Goal: Download file/media

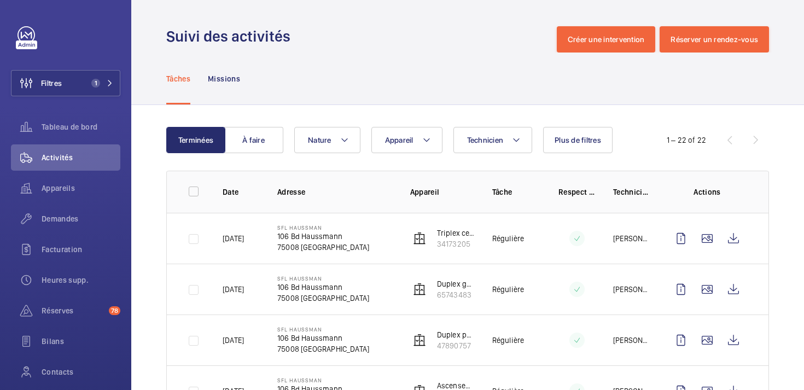
scroll to position [105, 0]
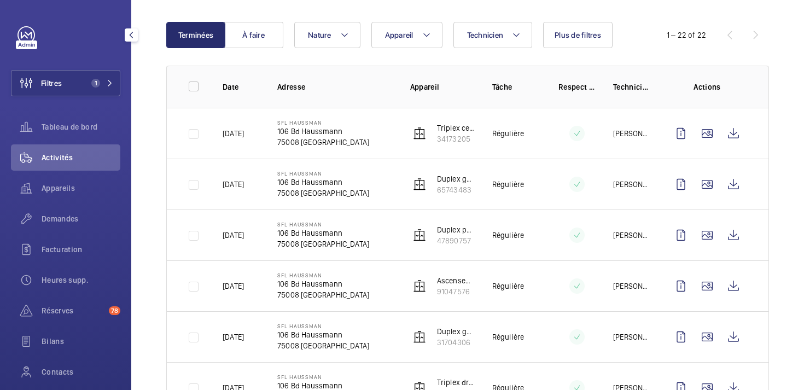
click at [79, 150] on div "Activités" at bounding box center [65, 157] width 109 height 26
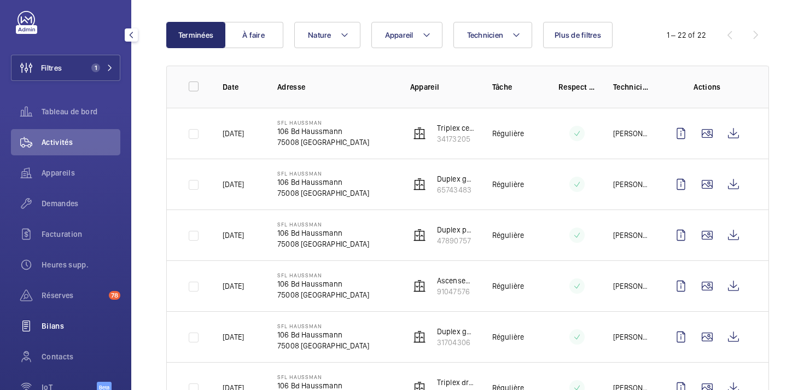
scroll to position [16, 0]
click at [60, 355] on span "Contacts" at bounding box center [81, 356] width 79 height 11
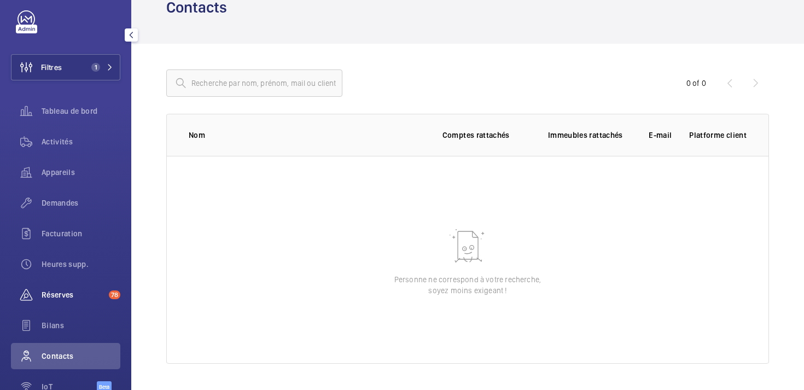
scroll to position [78, 0]
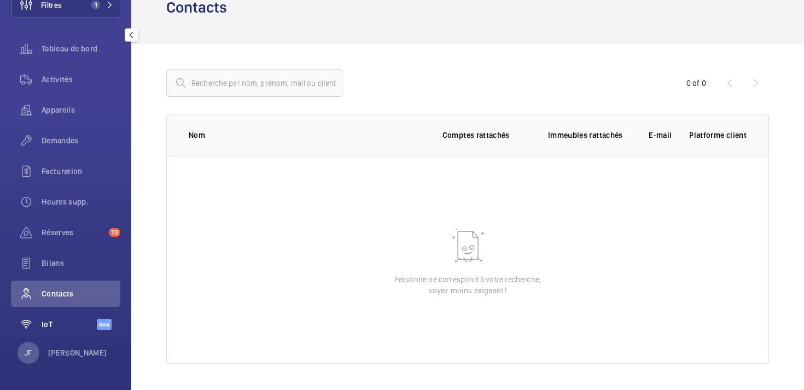
click at [67, 322] on span "IoT" at bounding box center [69, 324] width 55 height 11
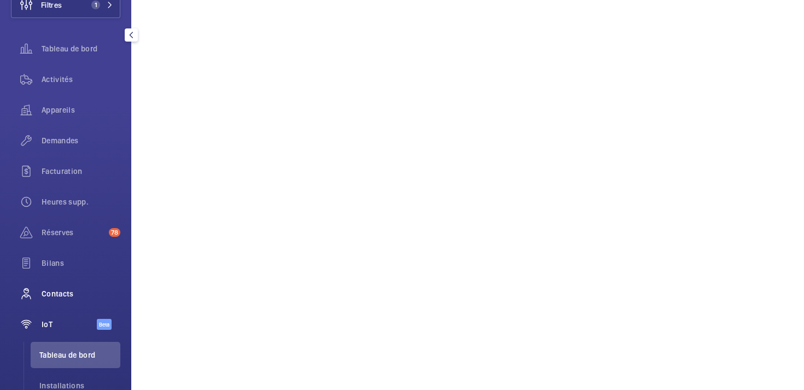
click at [42, 295] on span "Contacts" at bounding box center [81, 293] width 79 height 11
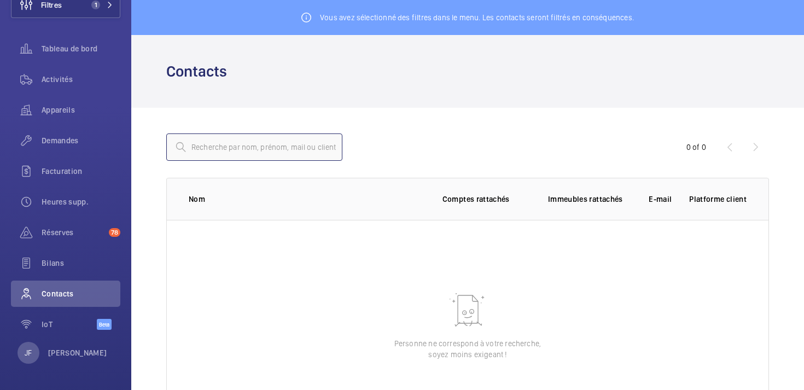
click at [240, 148] on input "text" at bounding box center [254, 147] width 176 height 27
type input "f"
type input "n"
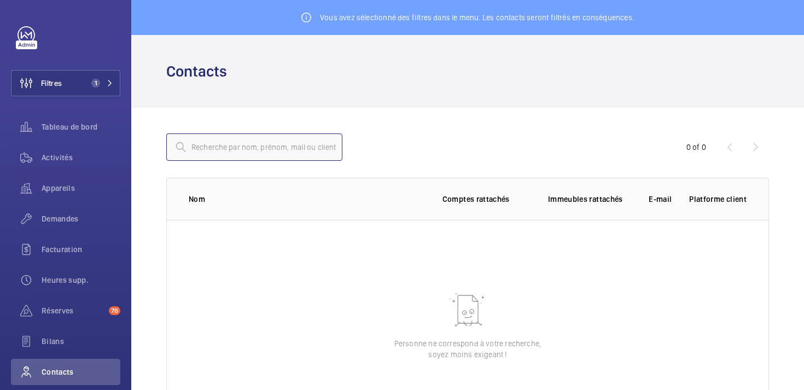
click at [230, 144] on input "text" at bounding box center [254, 147] width 176 height 27
type input "[PERSON_NAME]"
click at [97, 133] on div "Tableau de bord" at bounding box center [65, 127] width 109 height 26
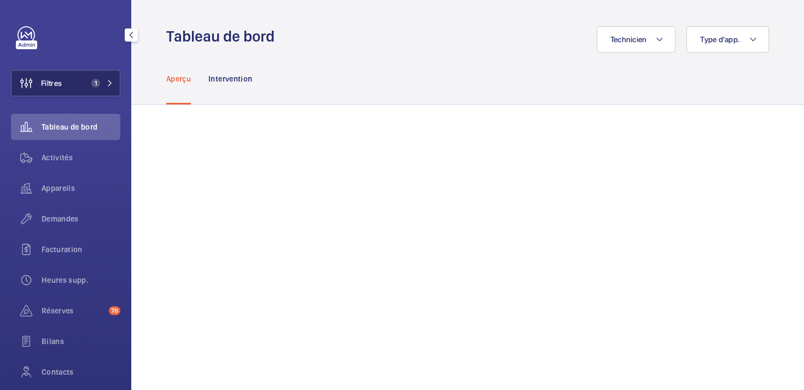
click at [107, 88] on button "Filtres 1" at bounding box center [65, 83] width 109 height 26
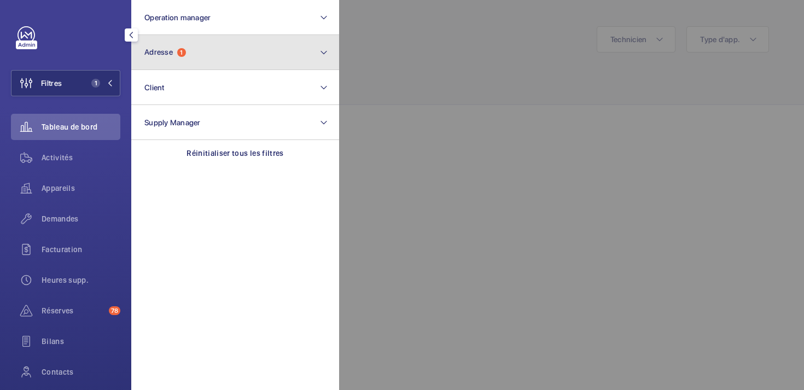
click at [195, 65] on button "Adresse 1" at bounding box center [235, 52] width 208 height 35
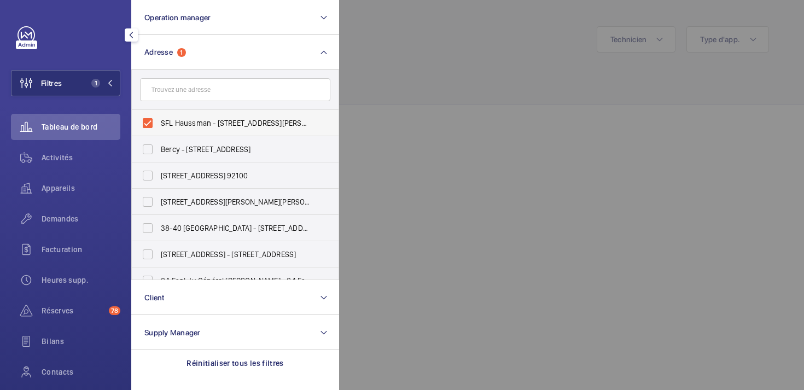
click at [152, 122] on label "SFL Haussman - 106 Bd Haussmann, PARIS 75008" at bounding box center [227, 123] width 190 height 26
click at [152, 122] on input "SFL Haussman - 106 Bd Haussmann, PARIS 75008" at bounding box center [148, 123] width 22 height 22
checkbox input "false"
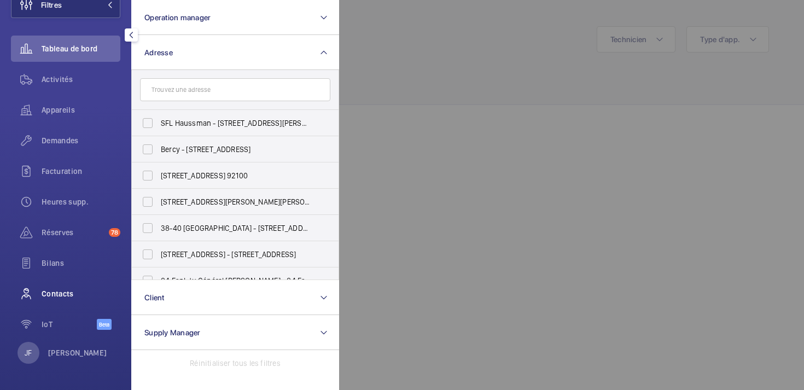
click at [67, 299] on span "Contacts" at bounding box center [81, 293] width 79 height 11
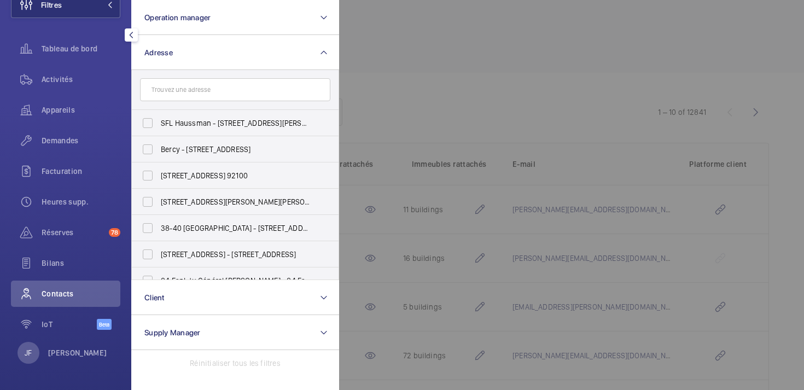
click at [411, 106] on div at bounding box center [741, 195] width 804 height 390
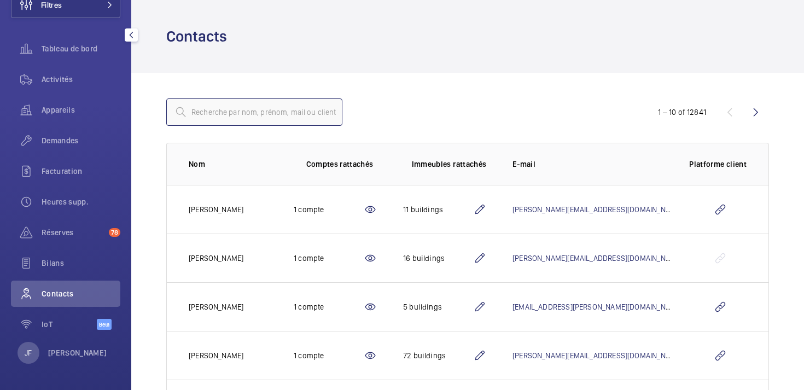
click at [244, 112] on input "text" at bounding box center [254, 111] width 176 height 27
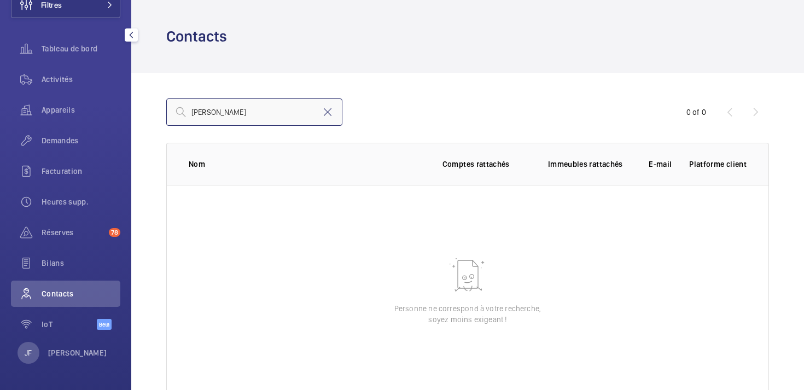
click at [248, 115] on input "franck" at bounding box center [254, 111] width 176 height 27
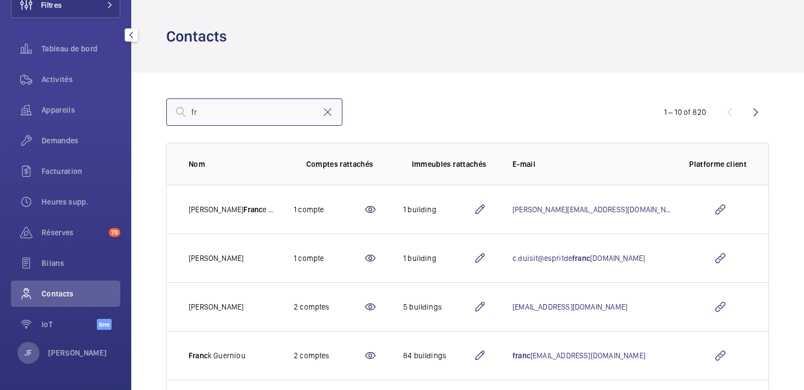
type input "f"
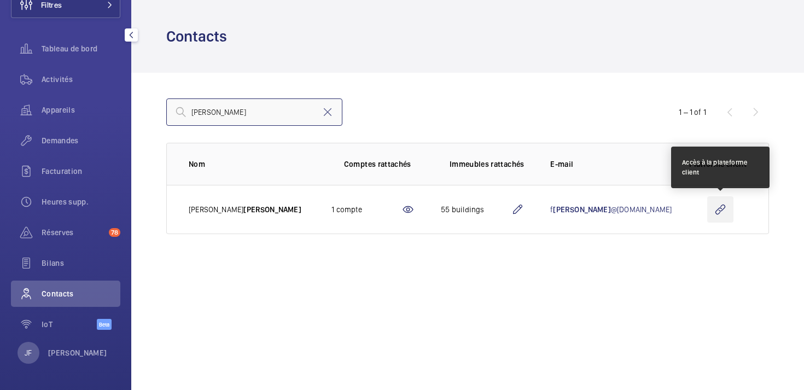
type input "nagel"
click at [721, 213] on wm-front-icon-button at bounding box center [721, 209] width 26 height 26
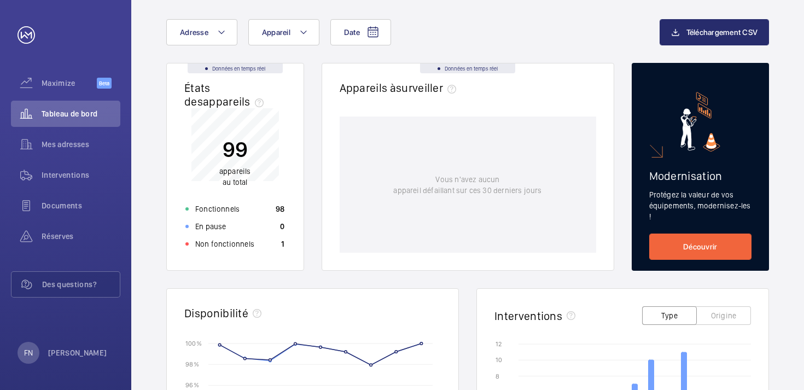
scroll to position [40, 0]
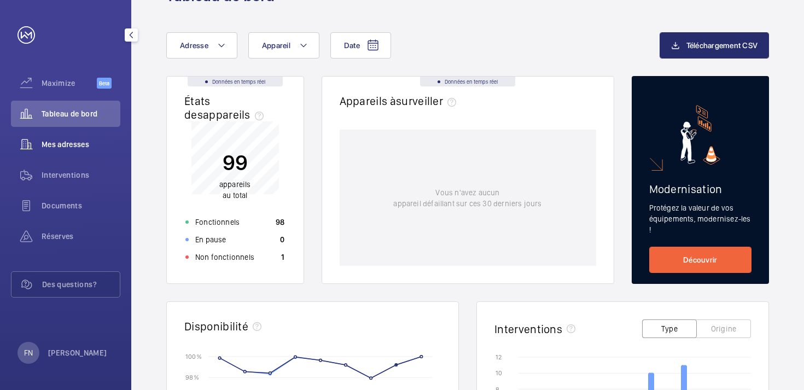
click at [66, 146] on span "Mes adresses" at bounding box center [81, 144] width 79 height 11
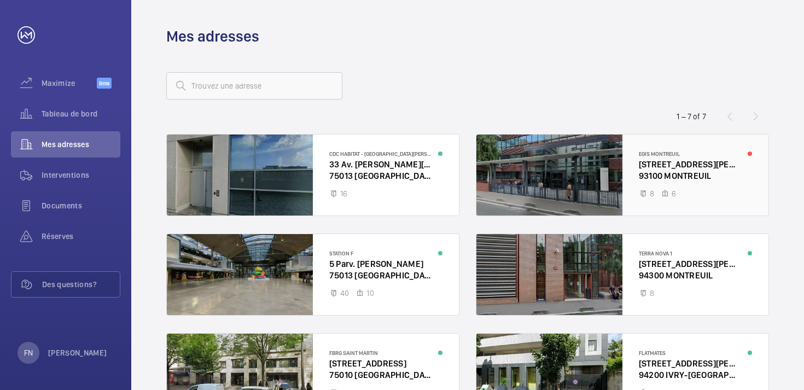
click at [677, 188] on div at bounding box center [623, 175] width 292 height 81
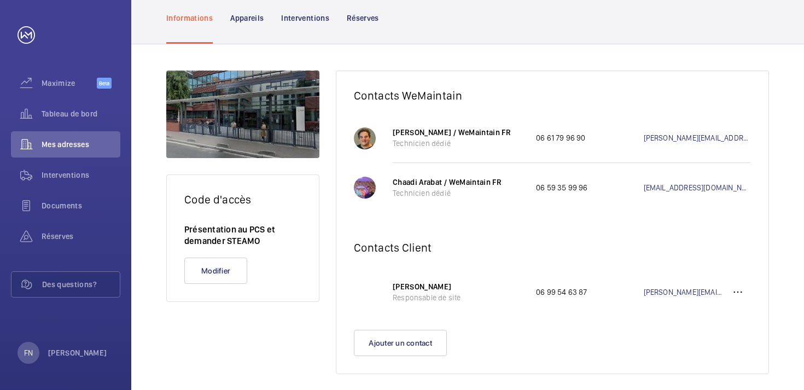
scroll to position [107, 0]
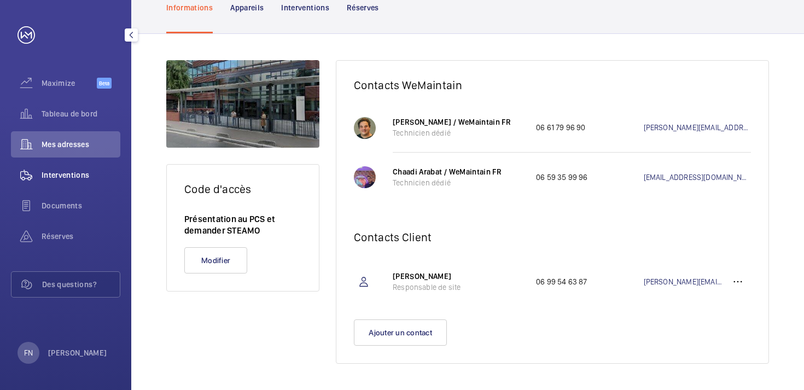
click at [77, 172] on span "Interventions" at bounding box center [81, 175] width 79 height 11
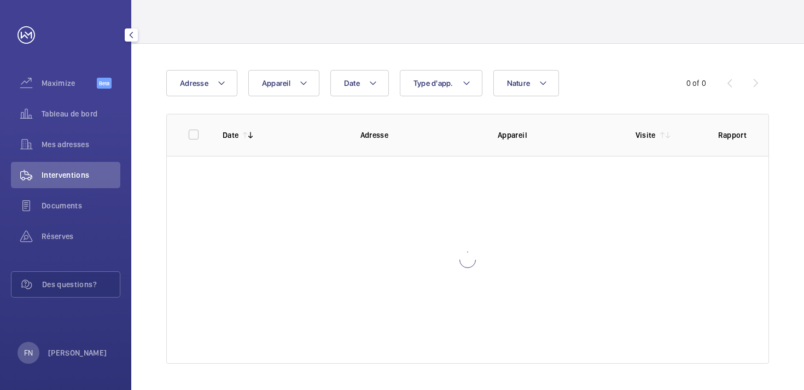
scroll to position [55, 0]
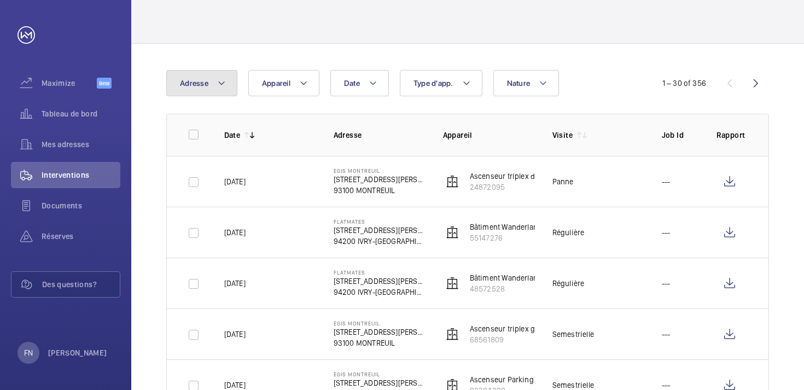
click at [223, 83] on mat-icon at bounding box center [221, 83] width 9 height 13
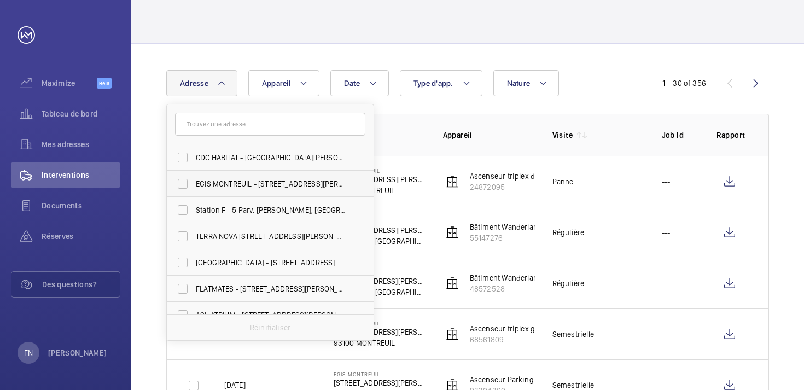
click at [182, 182] on label "EGIS MONTREUIL - [STREET_ADDRESS][PERSON_NAME]" at bounding box center [262, 184] width 190 height 26
click at [182, 182] on input "EGIS MONTREUIL - [STREET_ADDRESS][PERSON_NAME]" at bounding box center [183, 184] width 22 height 22
checkbox input "true"
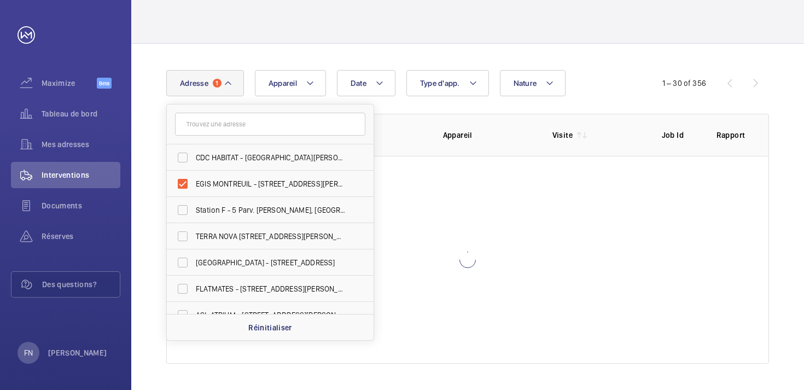
click at [390, 127] on th "Adresse" at bounding box center [370, 135] width 109 height 42
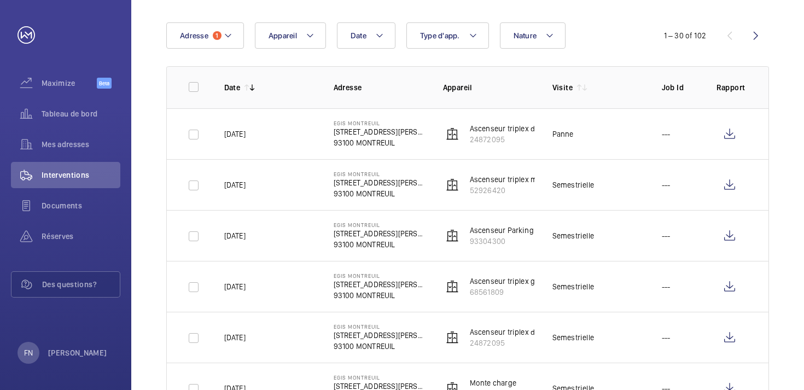
scroll to position [121, 0]
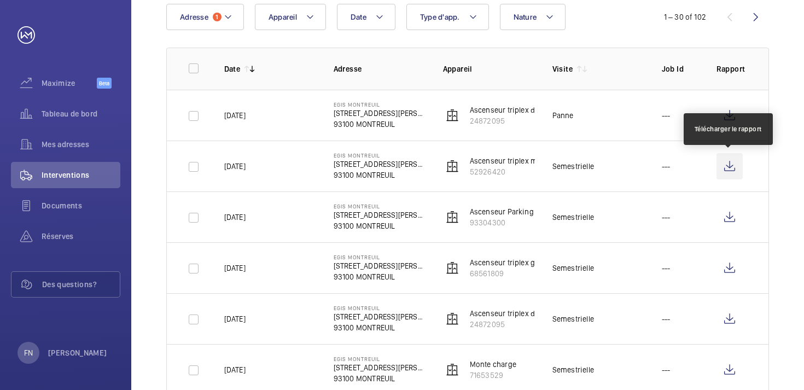
click at [727, 167] on wm-front-icon-button at bounding box center [730, 166] width 26 height 26
